Goal: Task Accomplishment & Management: Use online tool/utility

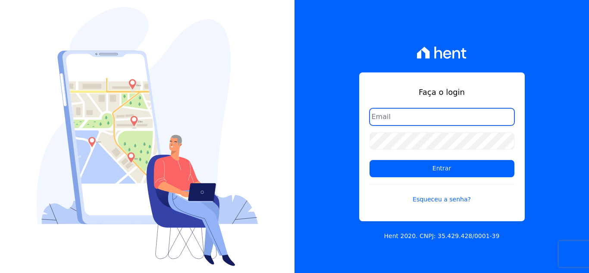
click at [402, 118] on input "email" at bounding box center [441, 116] width 145 height 17
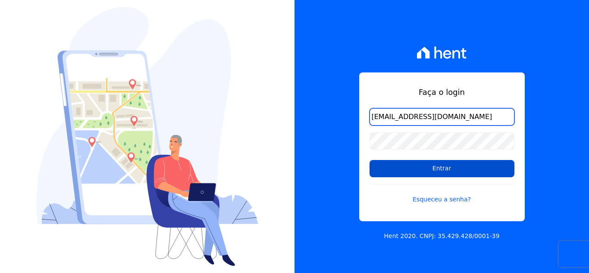
scroll to position [0, 4]
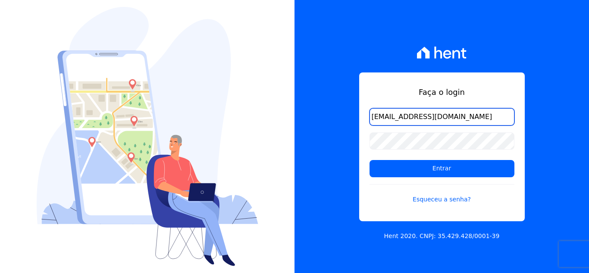
type input "[EMAIL_ADDRESS][DOMAIN_NAME]"
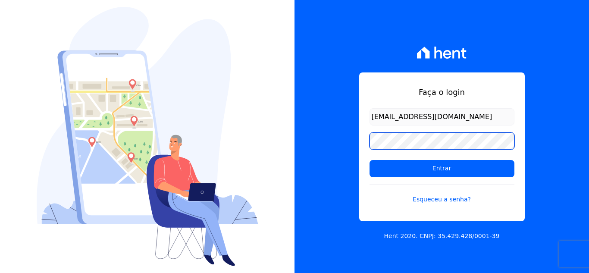
scroll to position [0, 0]
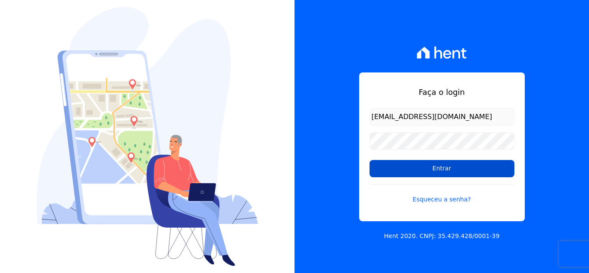
click at [438, 171] on input "Entrar" at bounding box center [441, 168] width 145 height 17
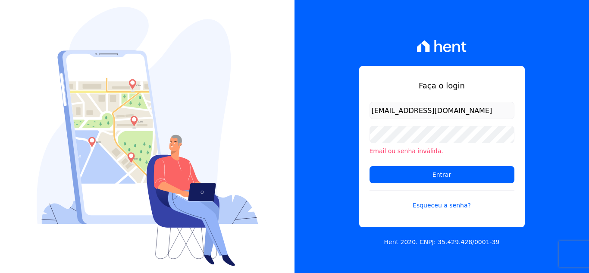
click at [568, 164] on div "Faça o login simoneferreira@salgadoempreendimentos.com Email ou senha inválida.…" at bounding box center [441, 136] width 294 height 273
click at [409, 153] on li "Email ou senha inválida." at bounding box center [441, 151] width 145 height 9
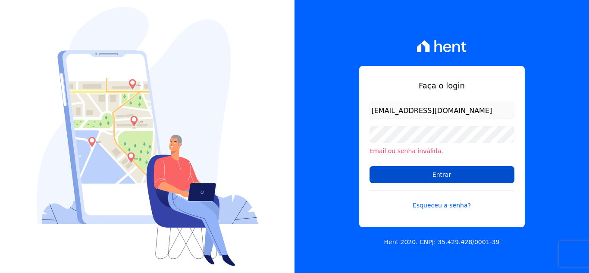
click at [441, 178] on input "Entrar" at bounding box center [441, 174] width 145 height 17
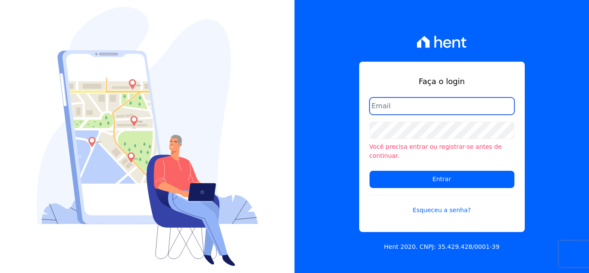
click at [454, 107] on input "email" at bounding box center [441, 105] width 145 height 17
type input "[EMAIL_ADDRESS][DOMAIN_NAME]"
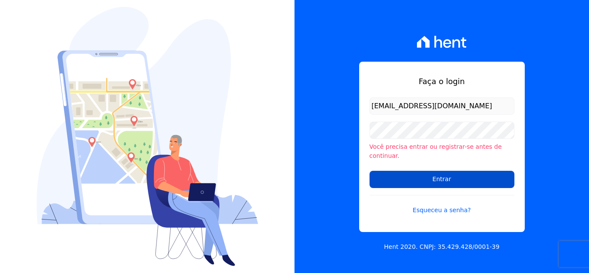
click at [458, 177] on input "Entrar" at bounding box center [441, 179] width 145 height 17
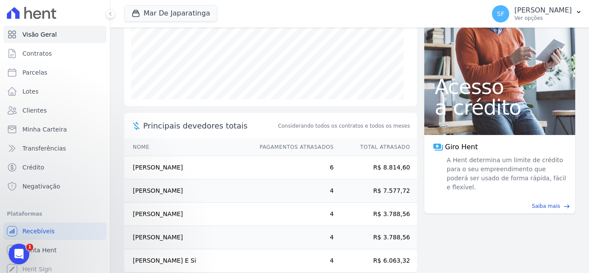
scroll to position [167, 0]
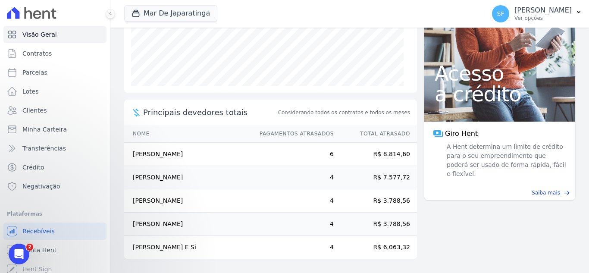
click at [24, 250] on div "Abertura do Messenger da Intercom" at bounding box center [19, 254] width 28 height 28
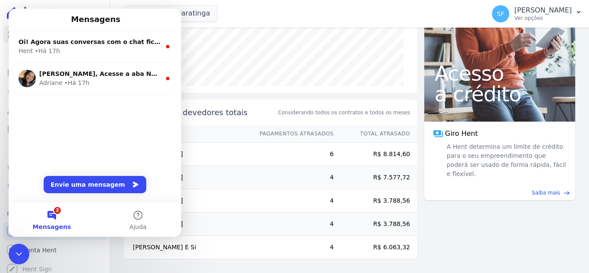
scroll to position [0, 0]
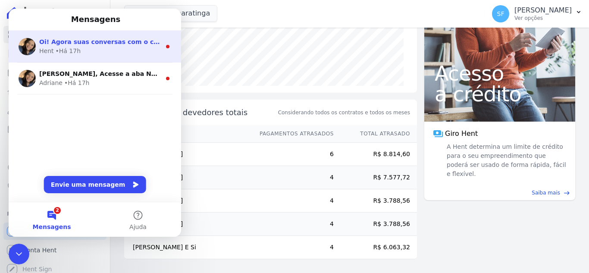
click at [101, 43] on span "Oi! Agora suas conversas com o chat ficam aqui. Clique para falar..." at bounding box center [154, 41] width 230 height 7
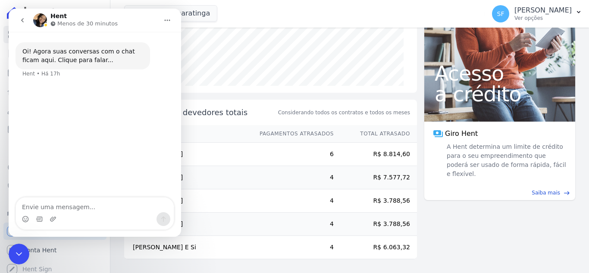
click at [444, 229] on main "task_alt Tarefas em aberto 31 Ver tarefas east Posição de parcelas Outubro/2020…" at bounding box center [349, 150] width 479 height 245
click at [17, 257] on icon "Encerramento do Messenger da Intercom" at bounding box center [19, 254] width 10 height 10
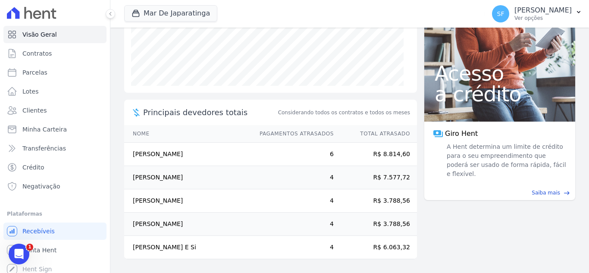
click at [13, 246] on div "Abertura do Messenger da Intercom" at bounding box center [19, 254] width 28 height 28
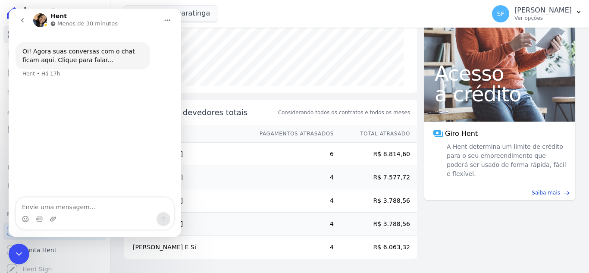
click at [22, 17] on icon "go back" at bounding box center [22, 20] width 7 height 7
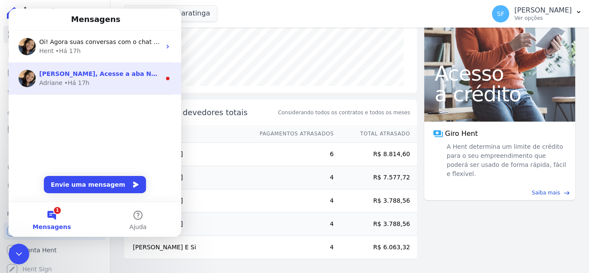
click at [71, 75] on span "[PERSON_NAME], Acesse a aba Noticias e fique por dentro das novidades Hent. Aca…" at bounding box center [314, 73] width 551 height 7
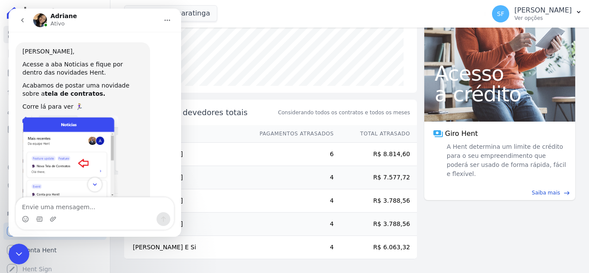
click at [16, 16] on button "go back" at bounding box center [22, 20] width 16 height 16
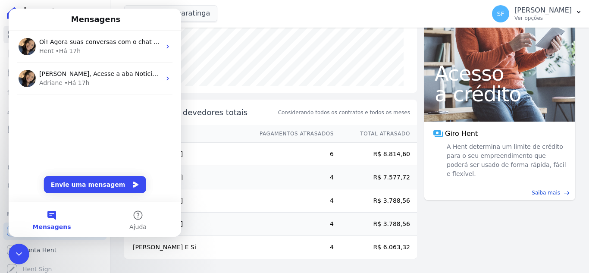
click at [457, 217] on main "task_alt Tarefas em aberto 31 Ver tarefas east Posição de parcelas Outubro/2020…" at bounding box center [349, 150] width 479 height 245
click at [19, 253] on icon "Encerramento do Messenger da Intercom" at bounding box center [19, 254] width 10 height 10
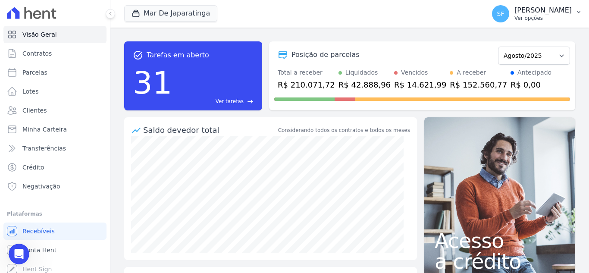
click at [577, 12] on icon "button" at bounding box center [578, 12] width 3 height 2
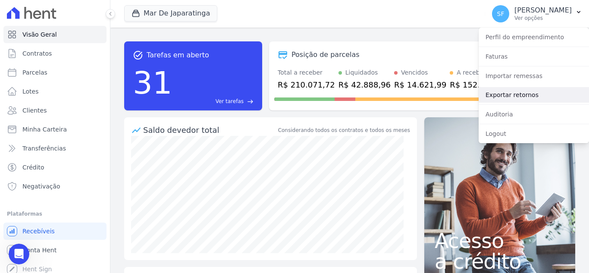
click at [520, 97] on link "Exportar retornos" at bounding box center [534, 95] width 110 height 16
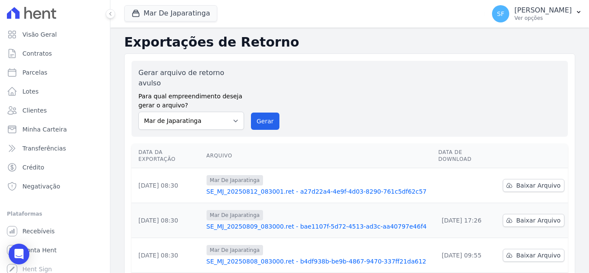
scroll to position [86, 0]
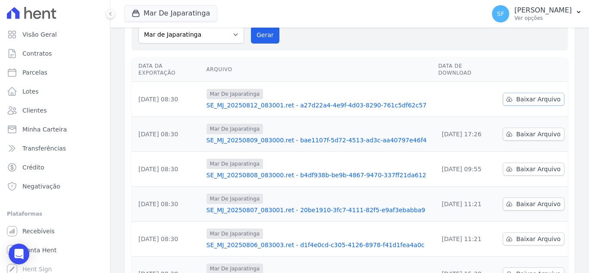
click at [508, 96] on icon at bounding box center [509, 99] width 7 height 7
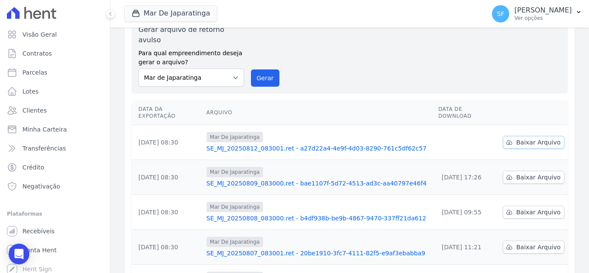
scroll to position [5, 0]
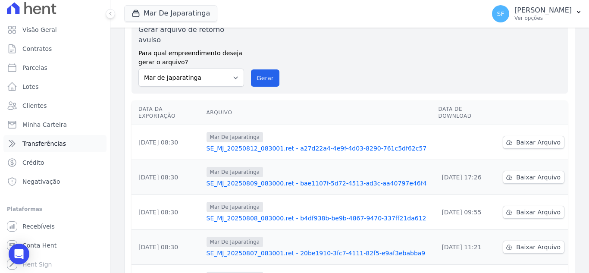
click at [44, 144] on span "Transferências" at bounding box center [44, 143] width 44 height 9
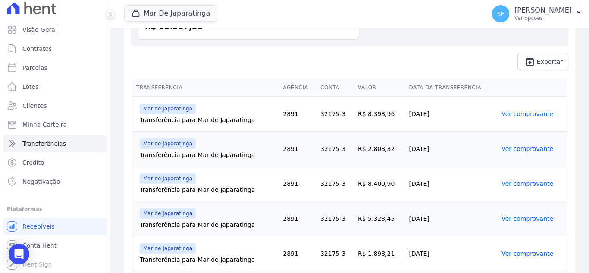
scroll to position [225, 0]
